Goal: Task Accomplishment & Management: Use online tool/utility

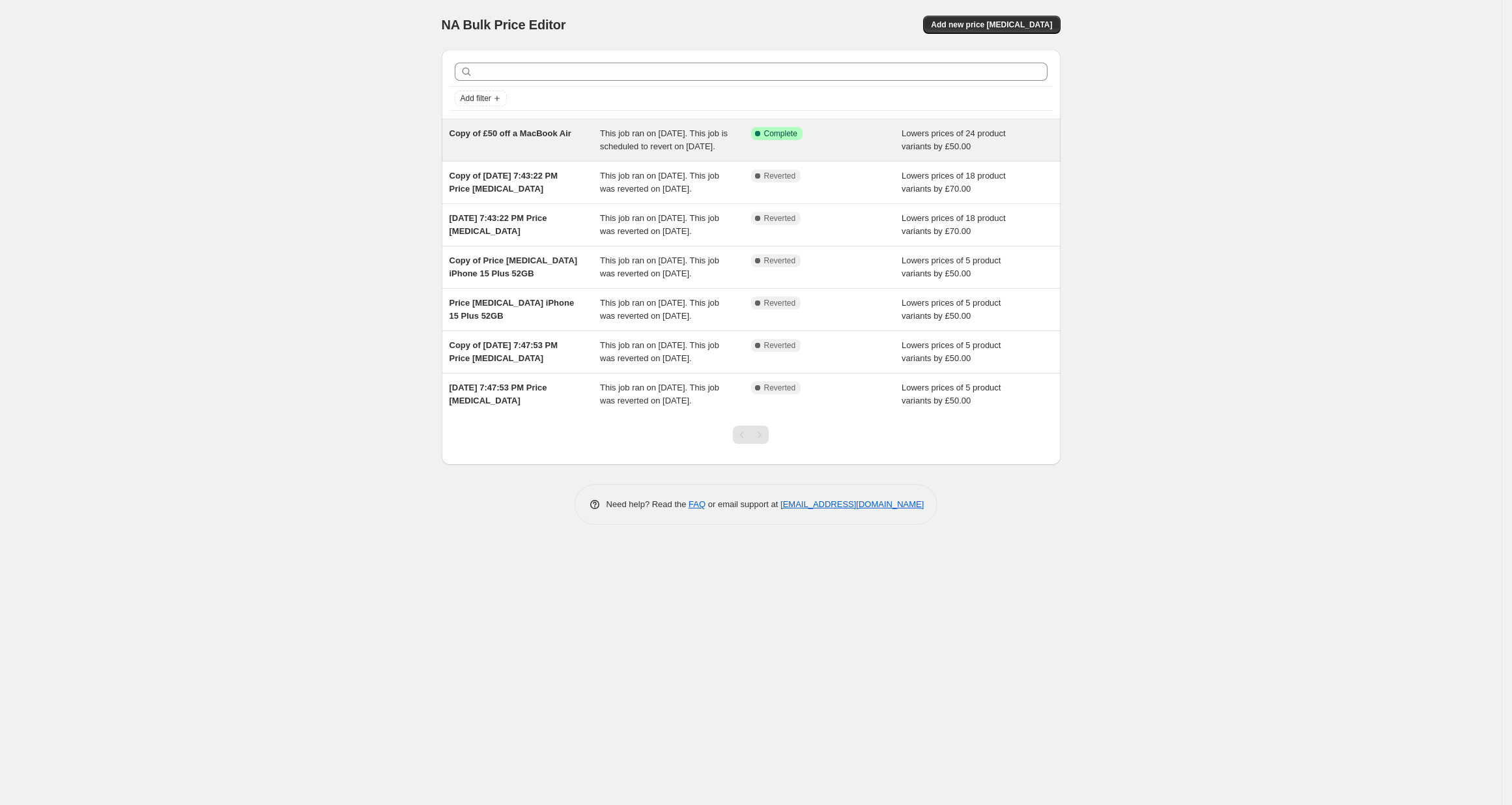
click at [538, 138] on span "Copy of £50 off a MacBook Air" at bounding box center [511, 133] width 122 height 10
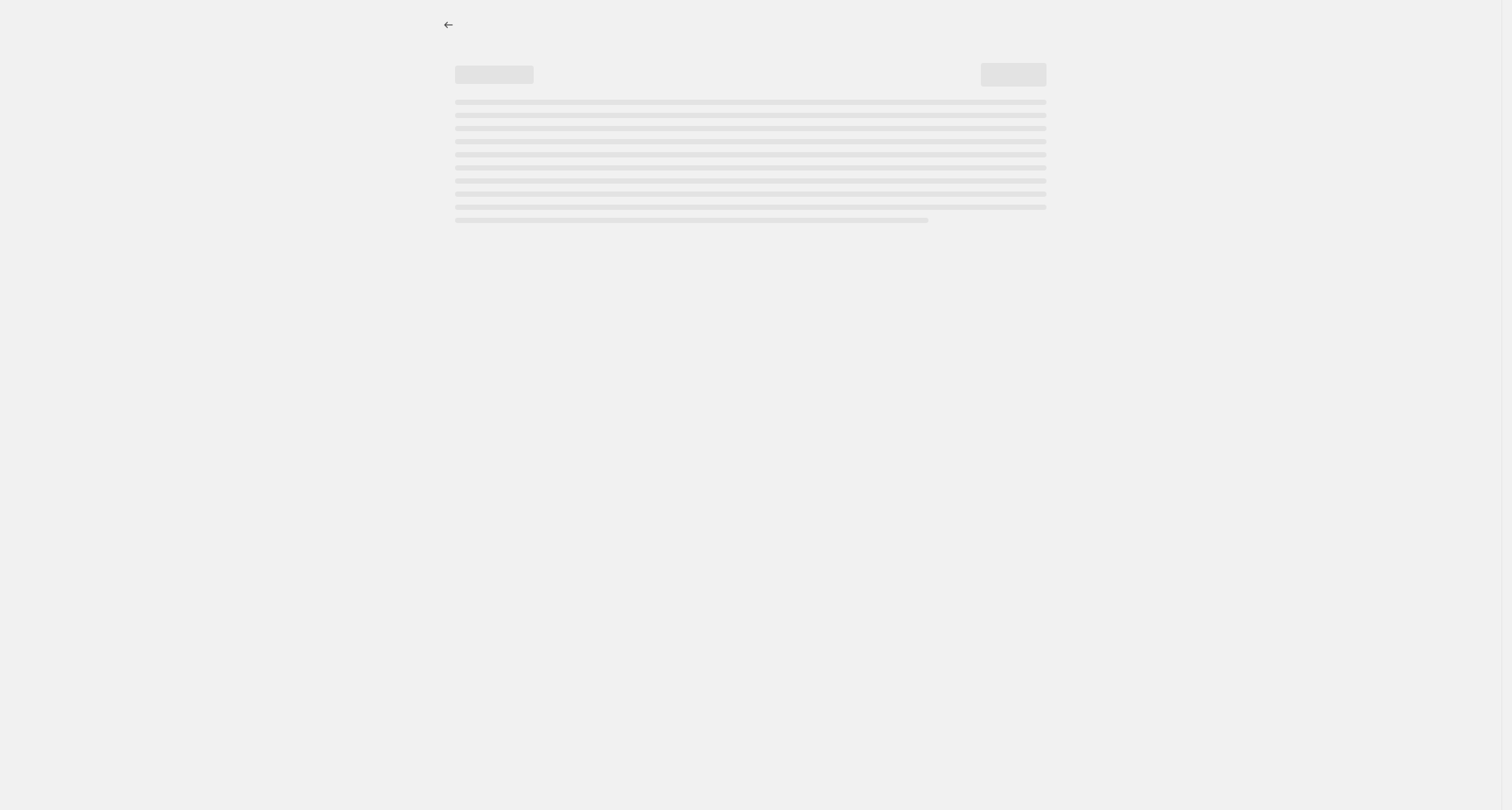
select select "by"
select select "collection"
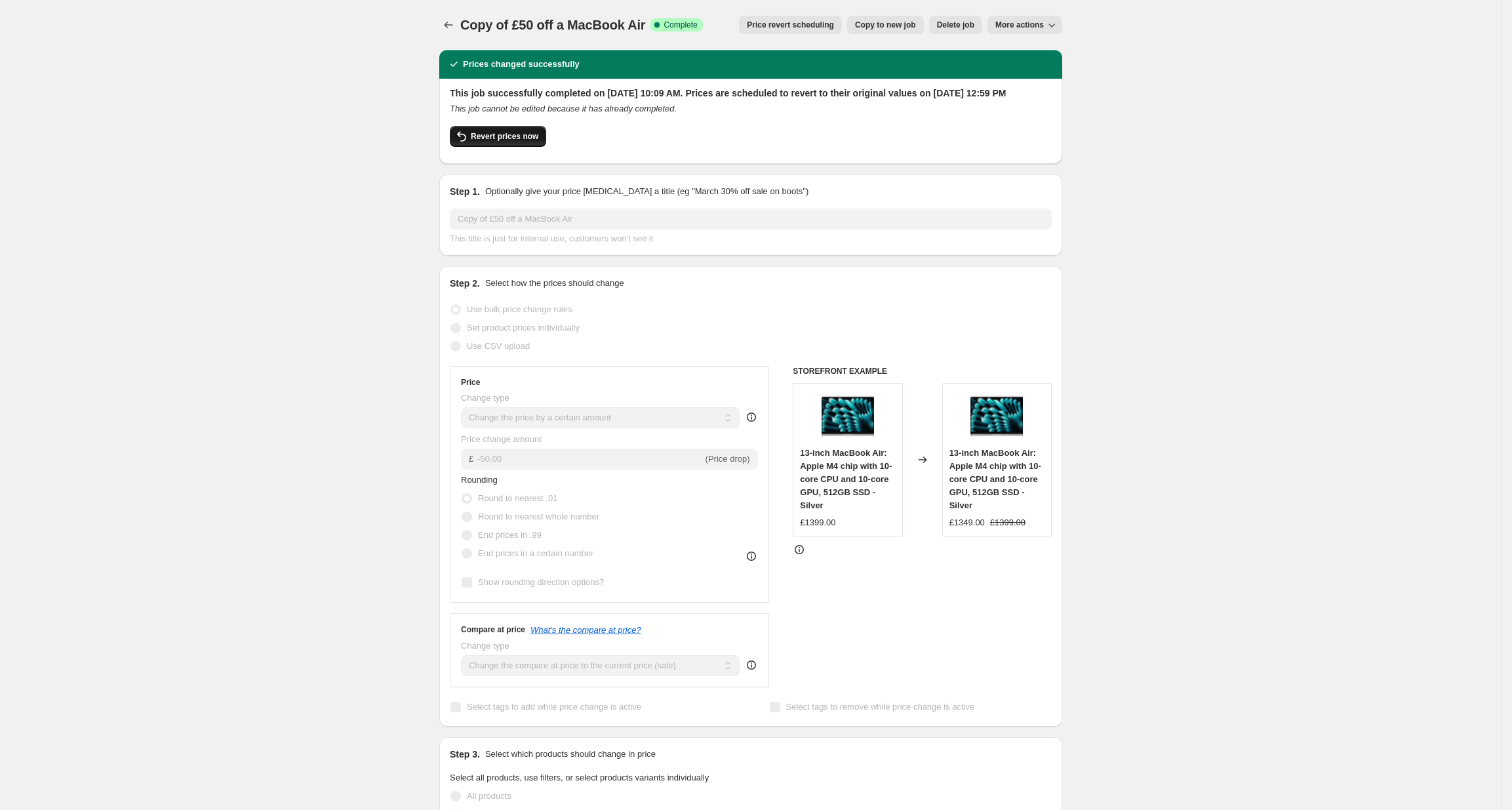
click at [481, 147] on button "Revert prices now" at bounding box center [498, 136] width 97 height 21
checkbox input "false"
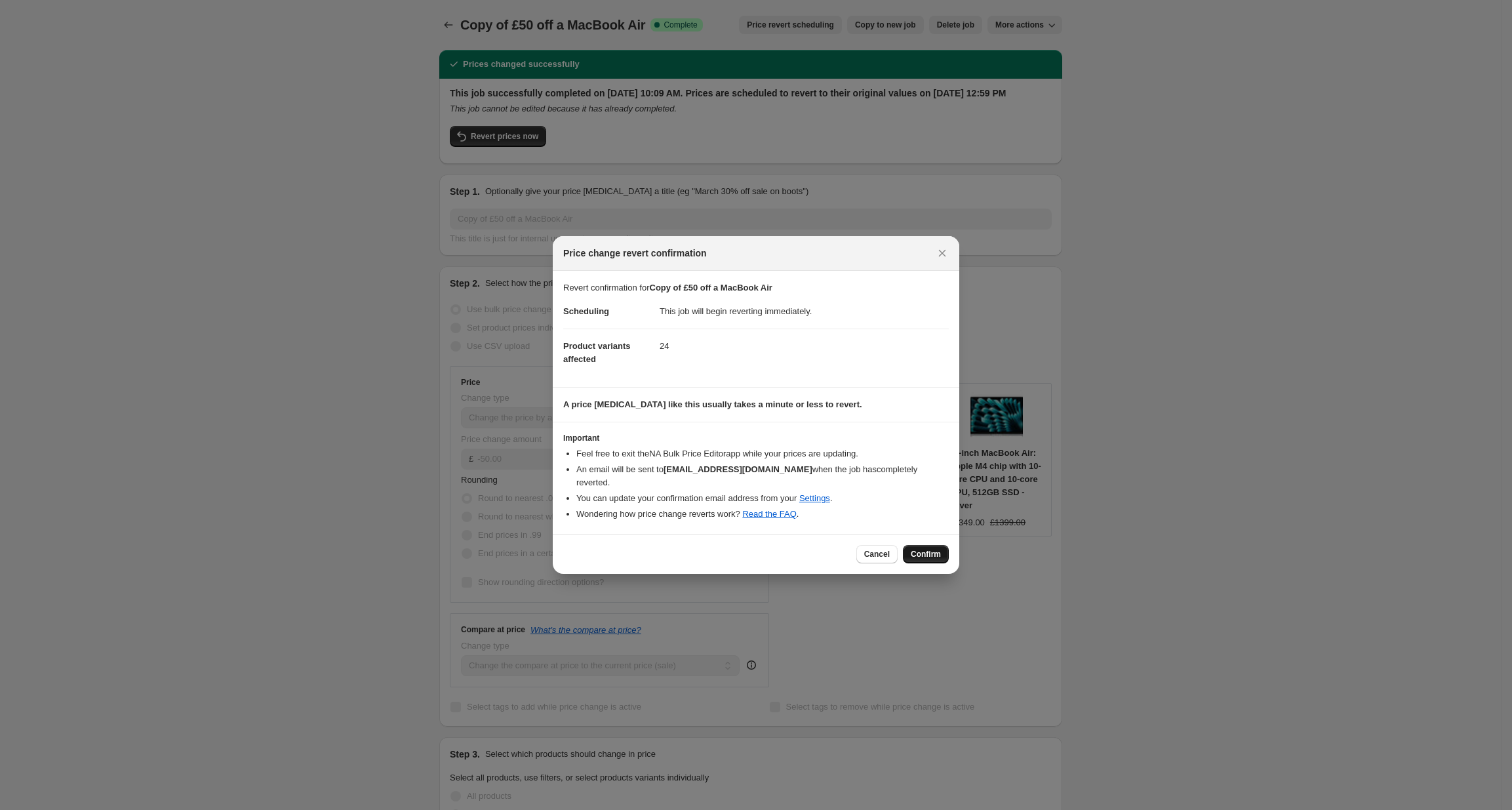
click at [935, 545] on button "Confirm" at bounding box center [925, 554] width 46 height 18
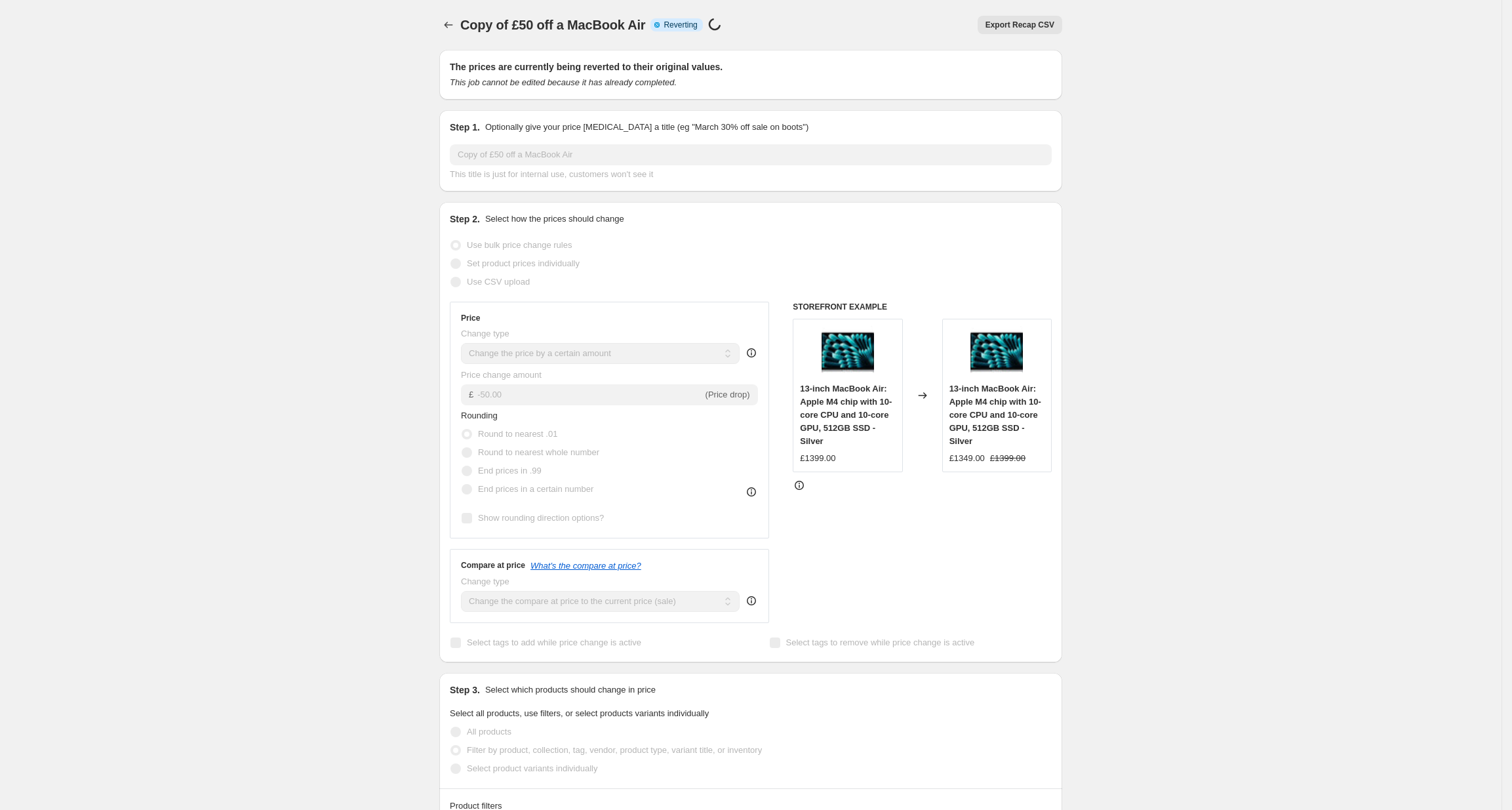
click at [823, 404] on span "13-inch MacBook Air: Apple M4 chip with 10-core CPU and 10-core GPU, 512GB SSD …" at bounding box center [845, 415] width 92 height 62
copy span "13-inch MacBook Air: Apple M4 chip with 10-core CPU and 10-core GPU, 512GB SSD …"
select select "by"
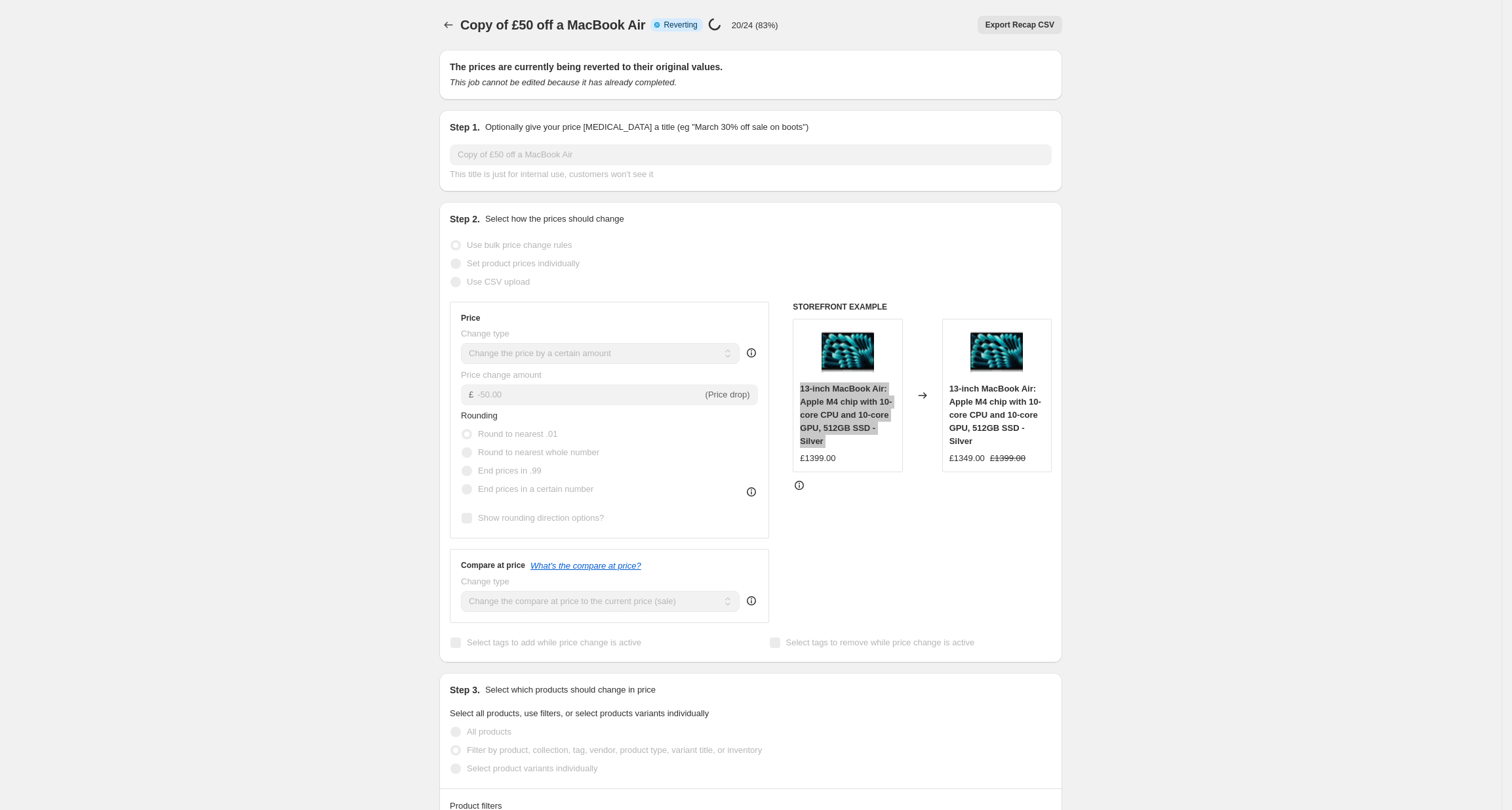
select select "collection"
